Goal: Task Accomplishment & Management: Use online tool/utility

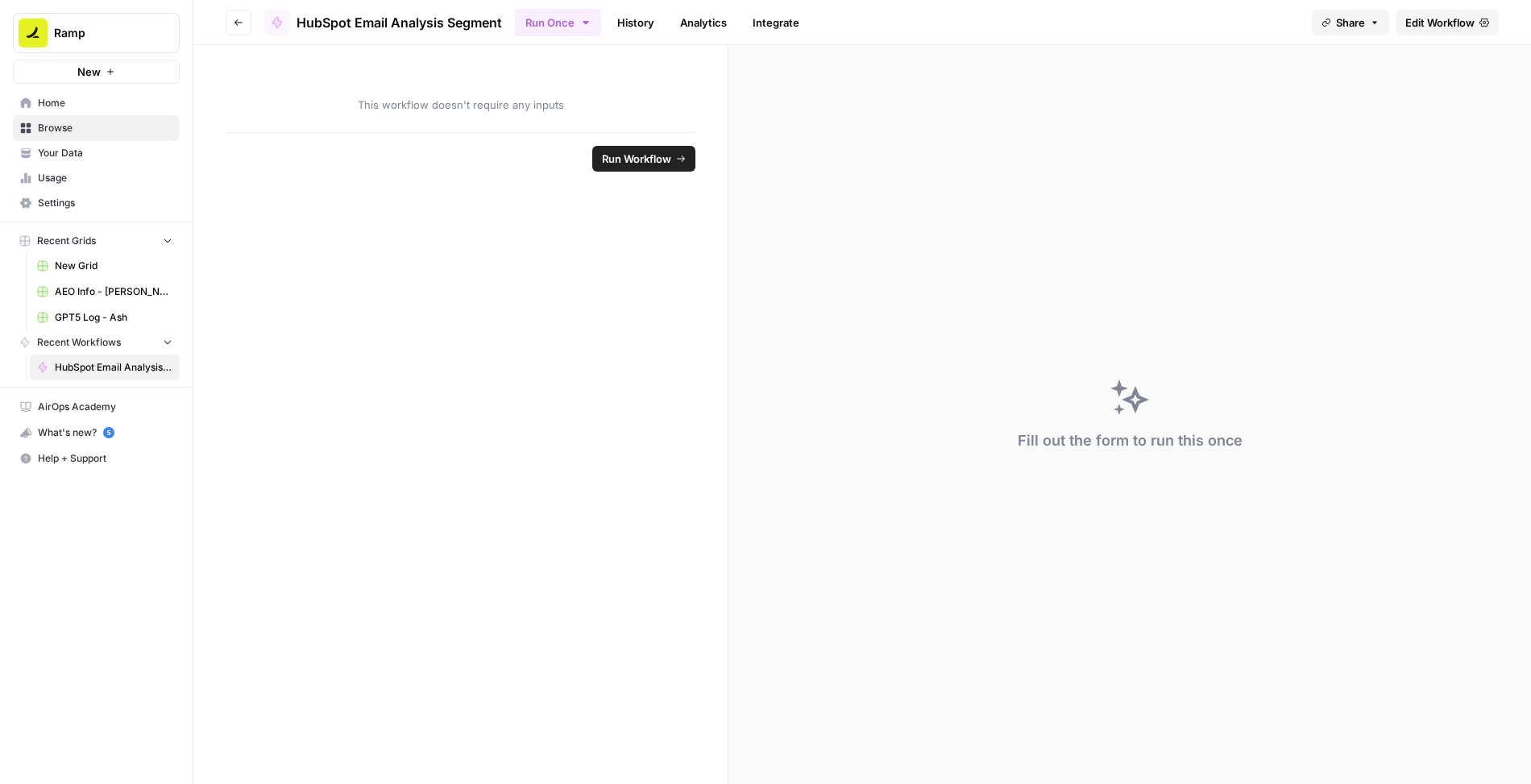
click at [1437, 29] on link "Edit Workflow" at bounding box center [1447, 22] width 104 height 26
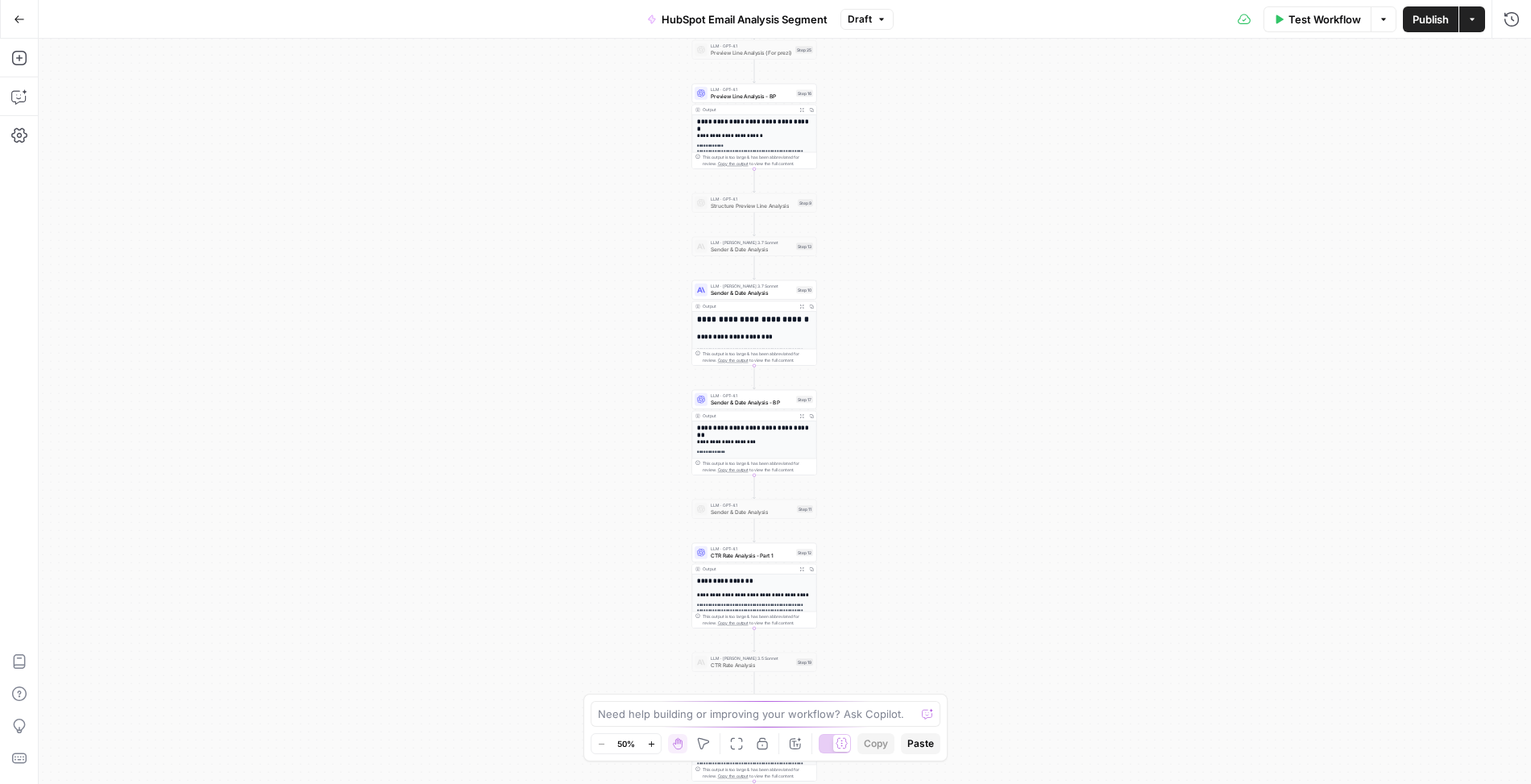
drag, startPoint x: 909, startPoint y: 104, endPoint x: 867, endPoint y: 293, distance: 193.6
click at [877, 235] on div "Workflow Set Inputs Inputs Read from Grid Read Email Data Step 2 Output Expand …" at bounding box center [785, 411] width 1492 height 745
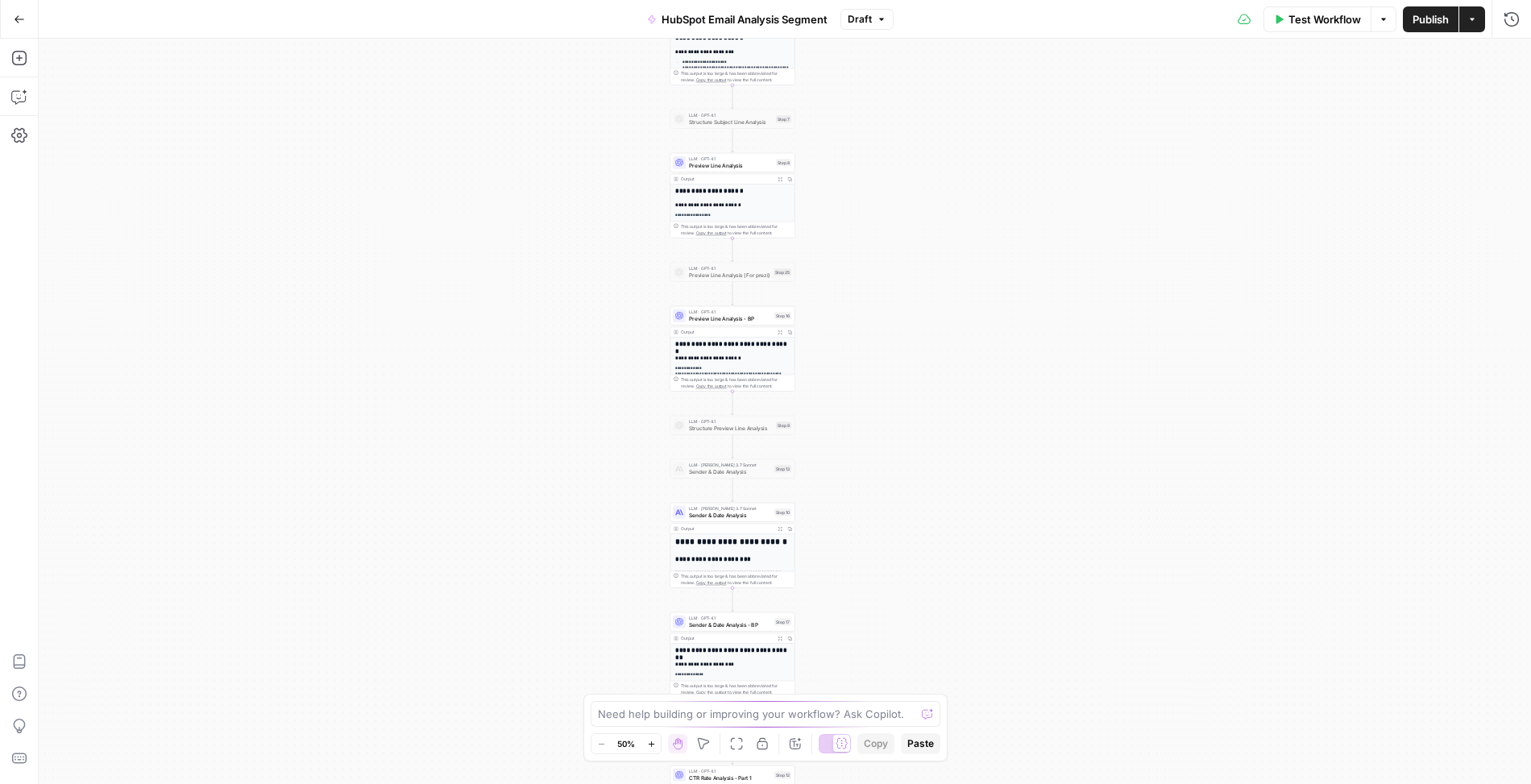
drag, startPoint x: 897, startPoint y: 55, endPoint x: 875, endPoint y: 277, distance: 223.1
click at [875, 277] on div "Workflow Set Inputs Inputs Read from Grid Read Email Data Step 2 Output Expand …" at bounding box center [785, 411] width 1492 height 745
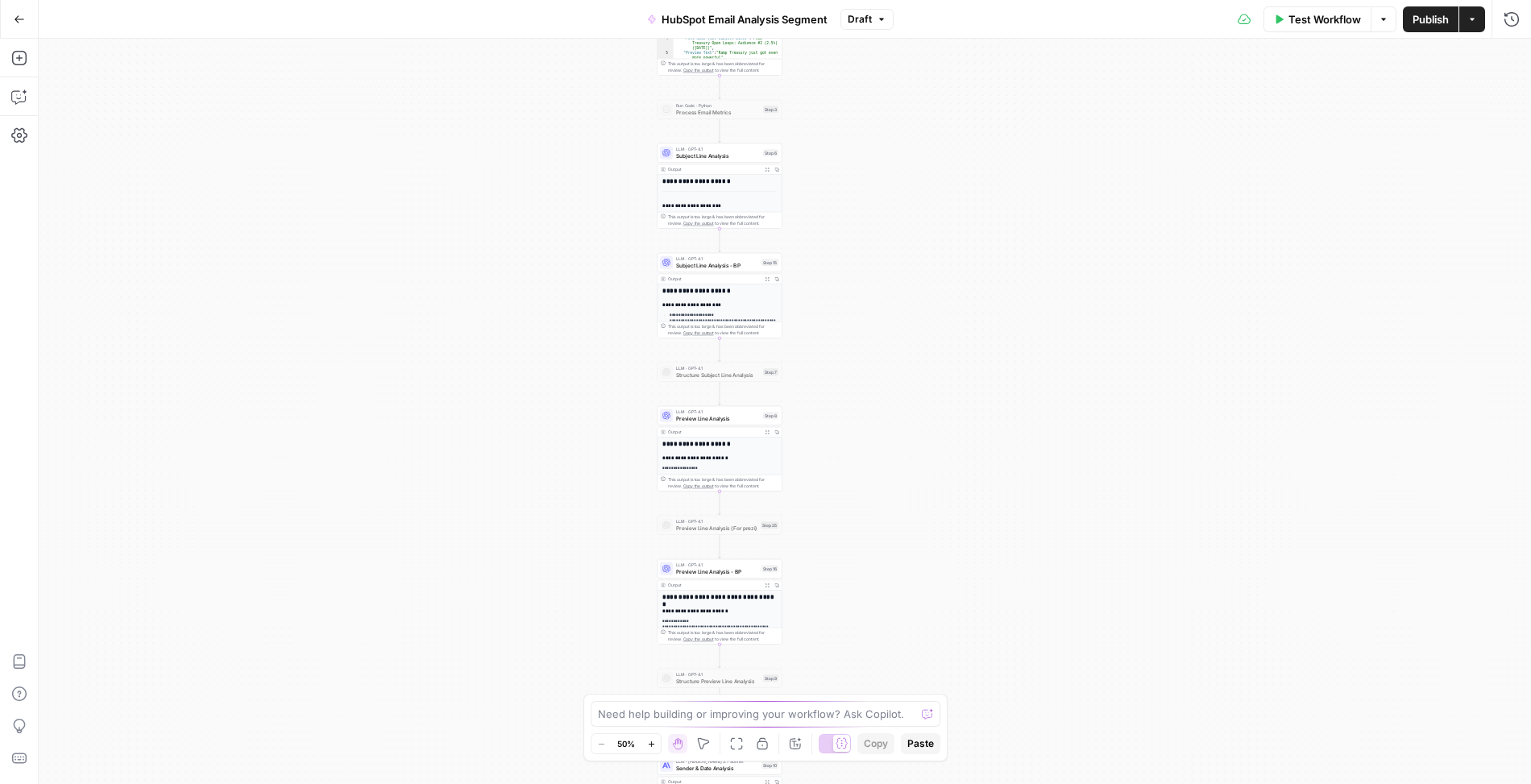
drag, startPoint x: 842, startPoint y: 99, endPoint x: 831, endPoint y: 367, distance: 268.2
click at [831, 367] on div "Workflow Set Inputs Inputs Read from Grid Read Email Data Step 2 Output Expand …" at bounding box center [785, 411] width 1492 height 745
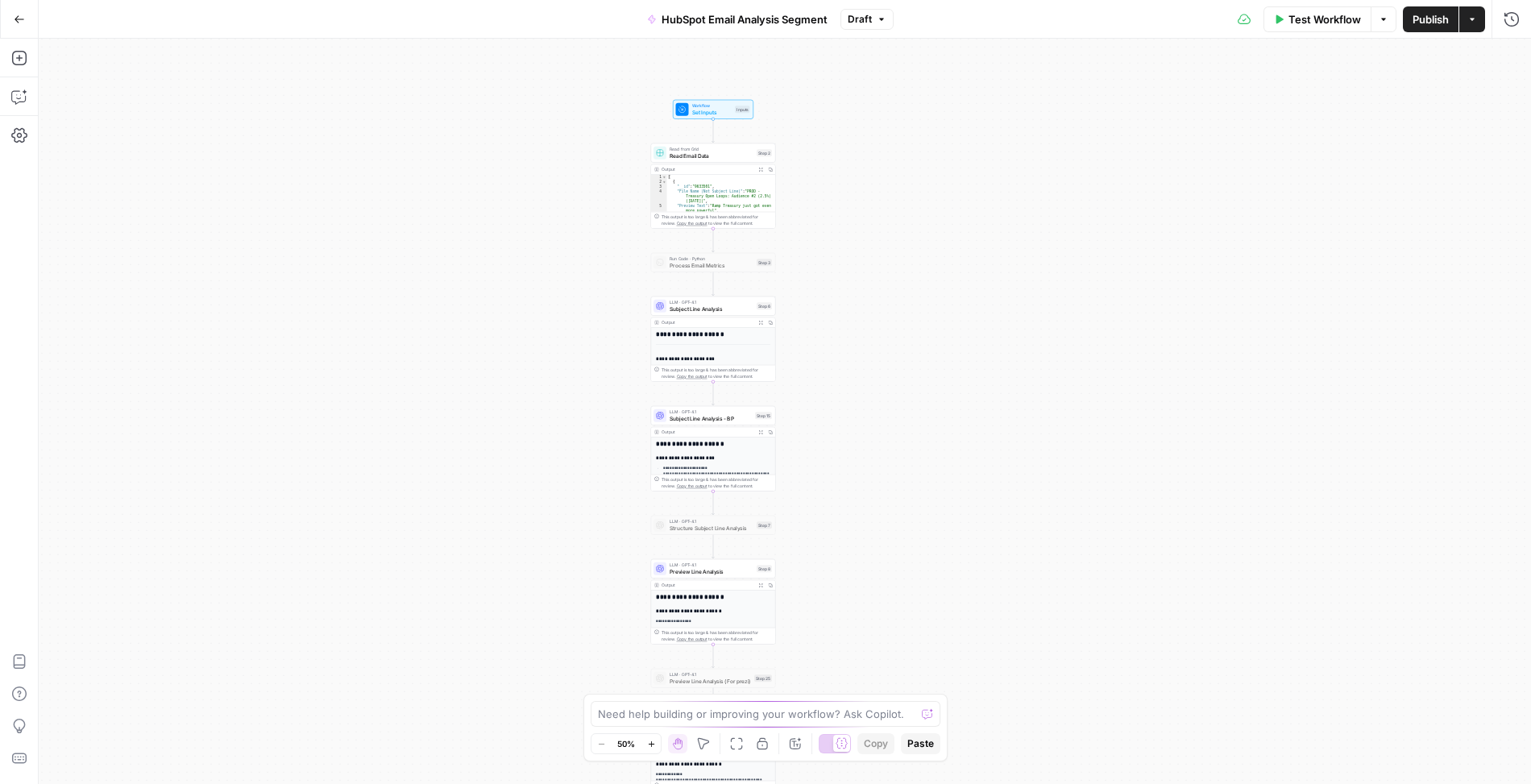
drag, startPoint x: 841, startPoint y: 134, endPoint x: 832, endPoint y: 272, distance: 138.3
click at [833, 273] on div "Workflow Set Inputs Inputs Read from Grid Read Email Data Step 2 Output Expand …" at bounding box center [785, 411] width 1492 height 745
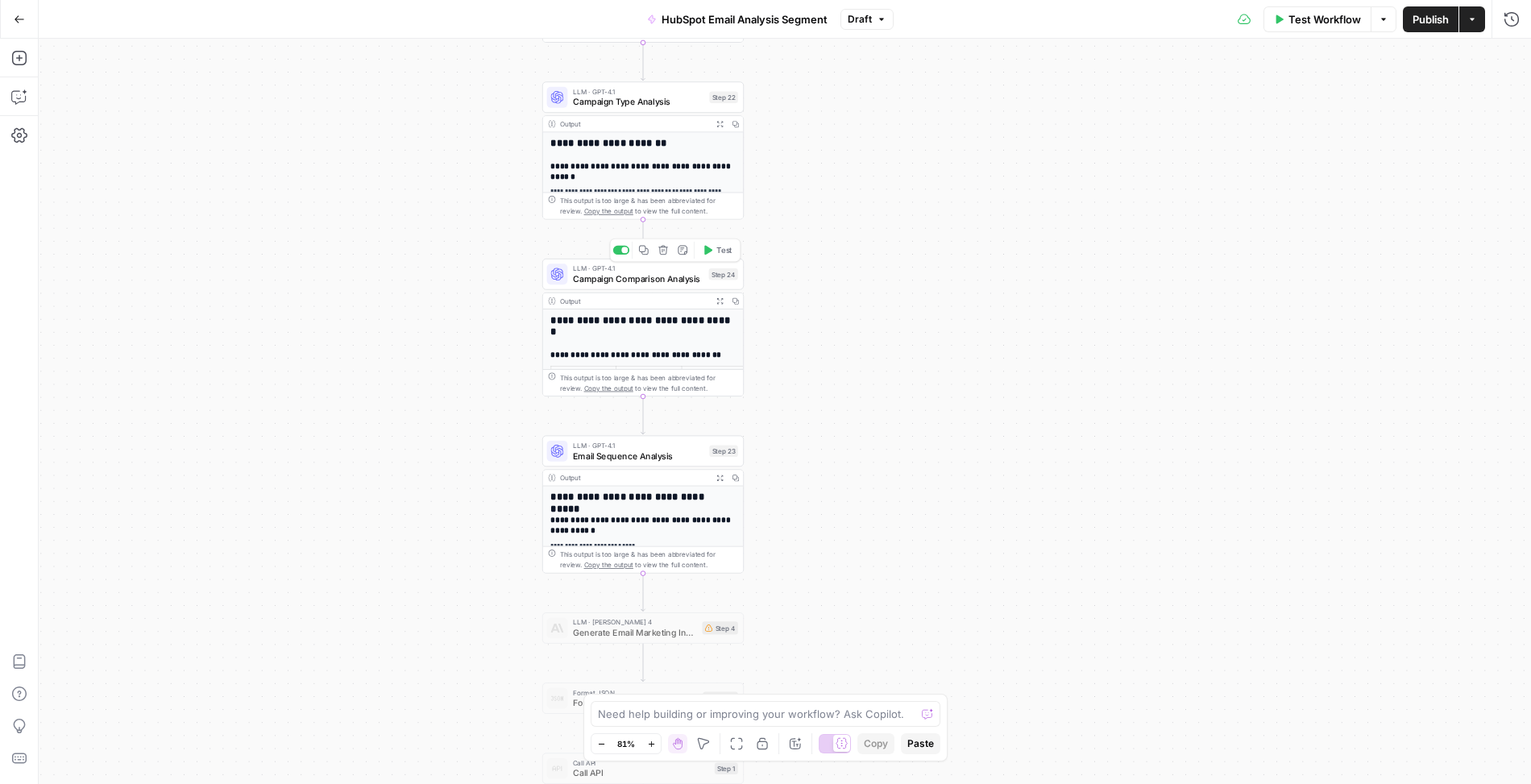
click at [585, 282] on span "Campaign Comparison Analysis" at bounding box center [638, 279] width 130 height 13
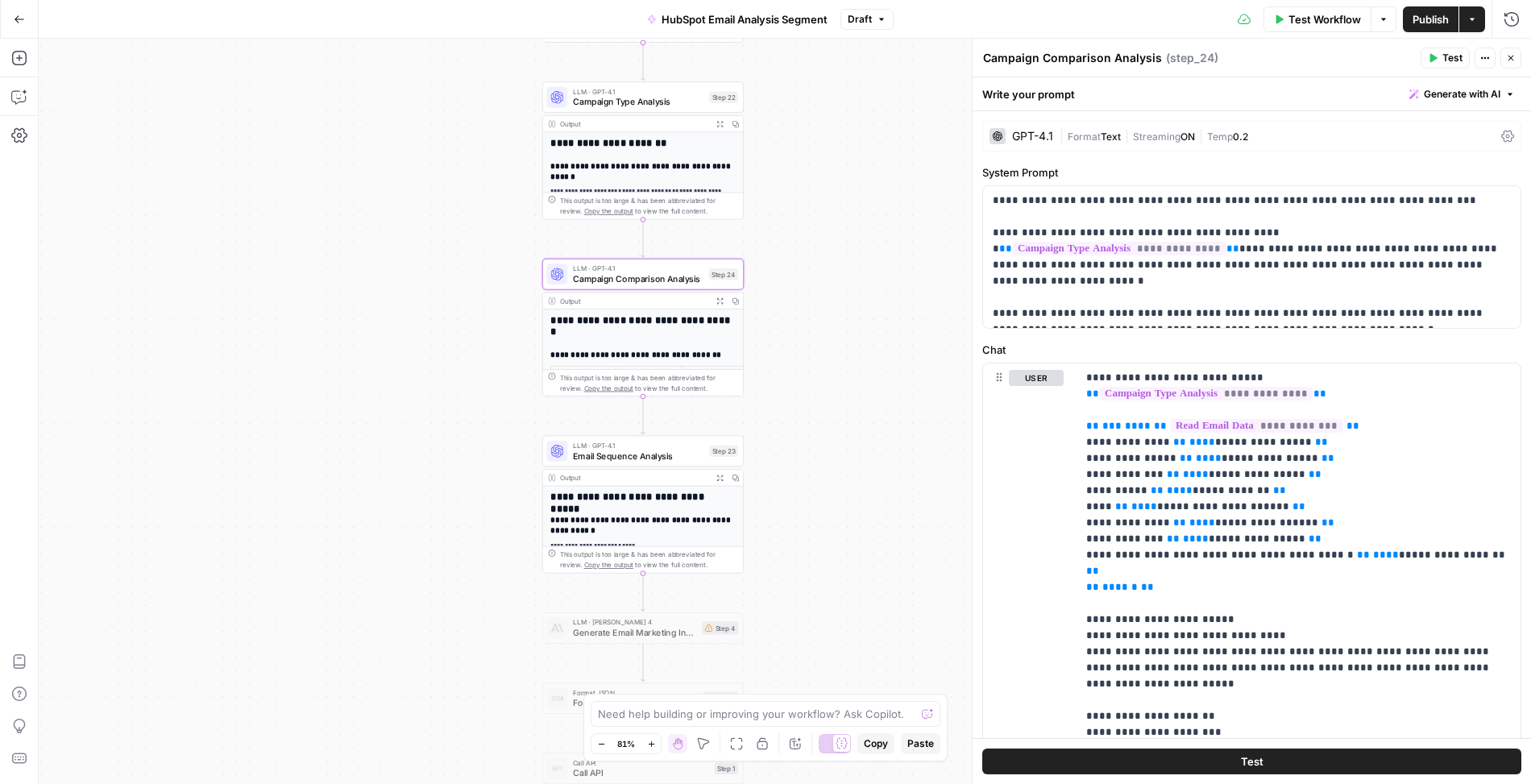
click at [622, 366] on th "**********" at bounding box center [649, 375] width 66 height 19
click at [644, 343] on div "**********" at bounding box center [643, 488] width 201 height 355
click at [1517, 65] on button "Close" at bounding box center [1511, 58] width 21 height 21
